Goal: Find specific page/section: Find specific page/section

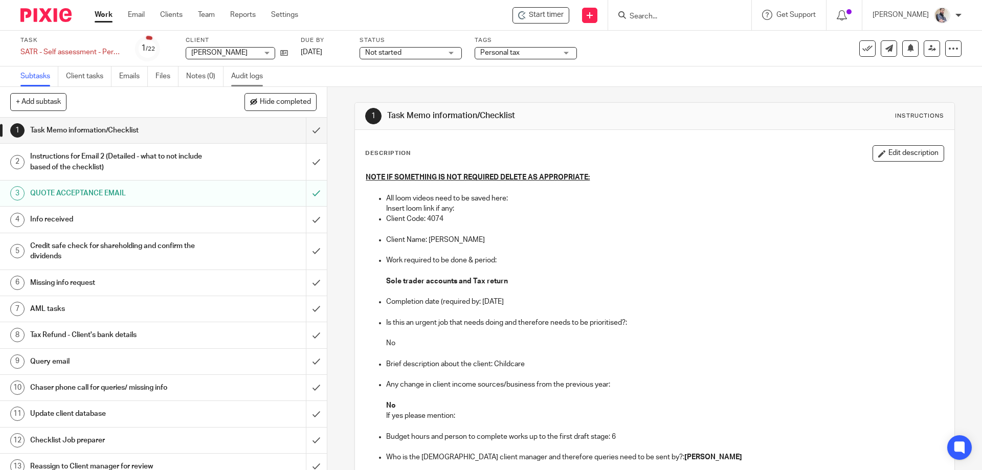
click at [253, 80] on link "Audit logs" at bounding box center [250, 77] width 39 height 20
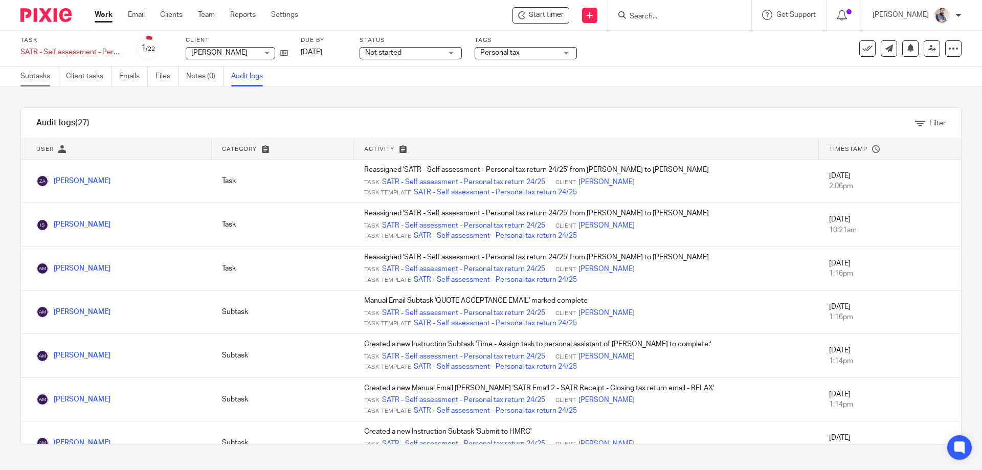
click at [52, 73] on link "Subtasks" at bounding box center [39, 77] width 38 height 20
